Goal: Transaction & Acquisition: Purchase product/service

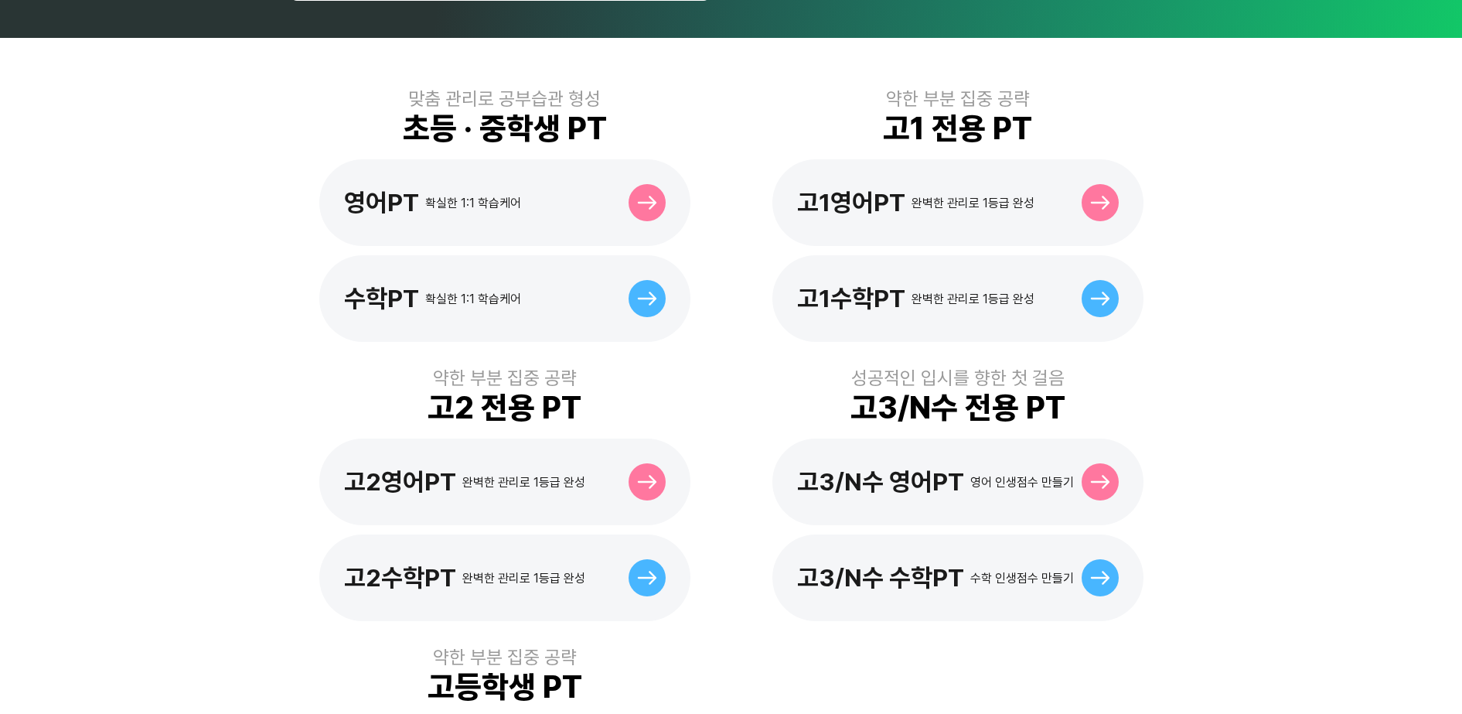
scroll to position [483, 0]
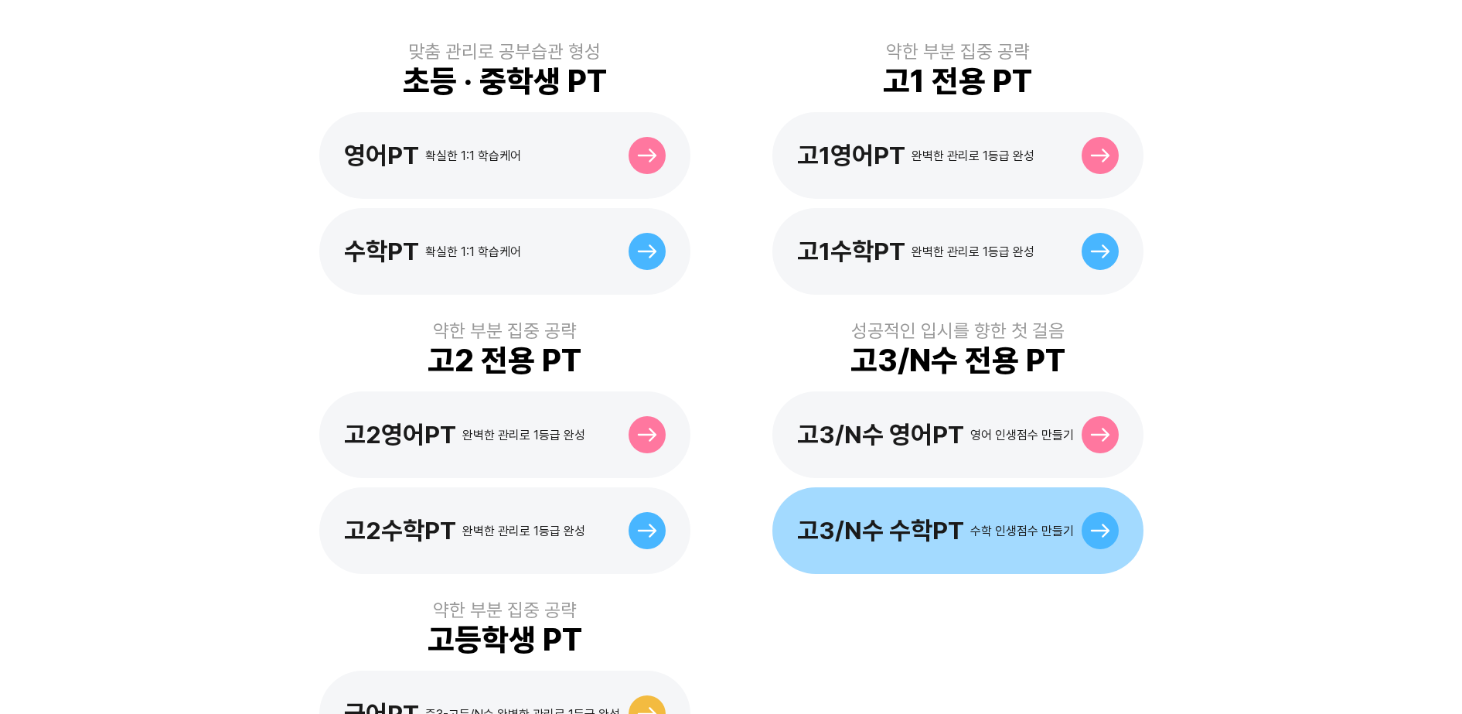
click at [971, 526] on div "고3/N수 수학PT 수학 인생점수 만들기" at bounding box center [958, 530] width 371 height 87
